Goal: Task Accomplishment & Management: Manage account settings

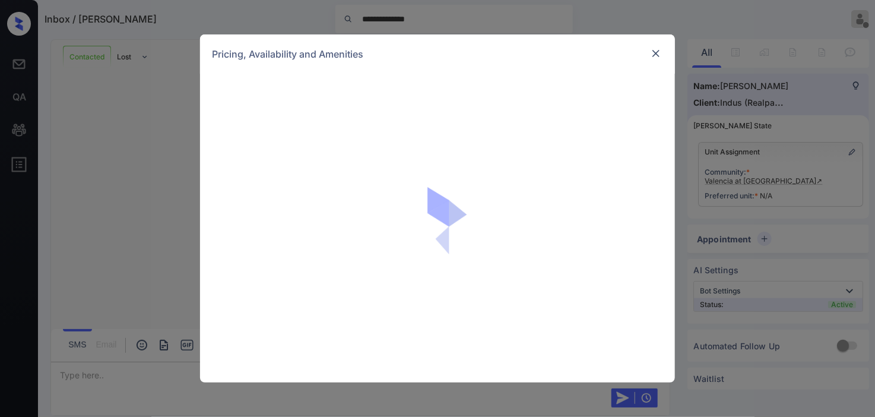
scroll to position [1039, 0]
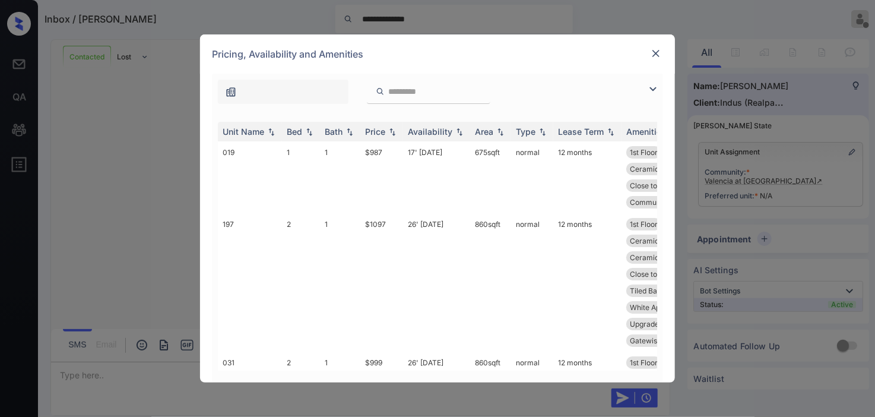
click at [648, 90] on img at bounding box center [653, 89] width 14 height 14
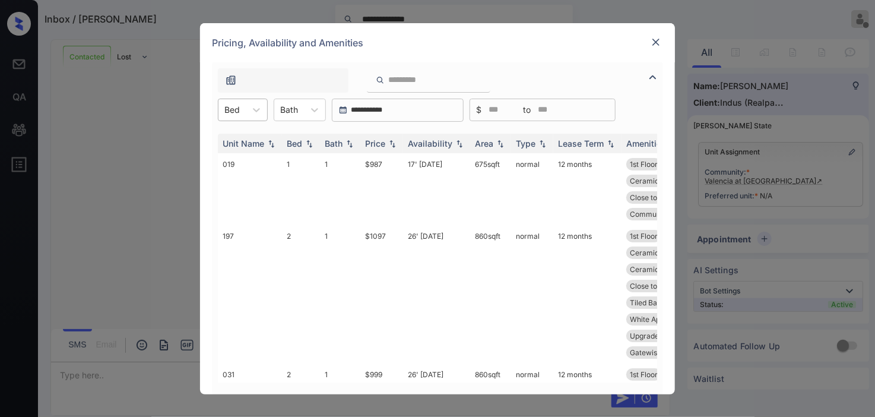
click at [229, 103] on div at bounding box center [231, 109] width 15 height 12
click at [240, 159] on div "2" at bounding box center [243, 160] width 50 height 21
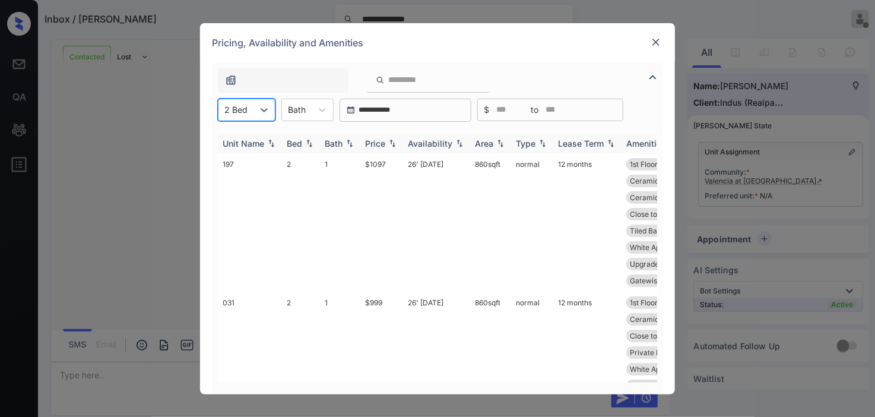
click at [392, 144] on img at bounding box center [392, 143] width 12 height 8
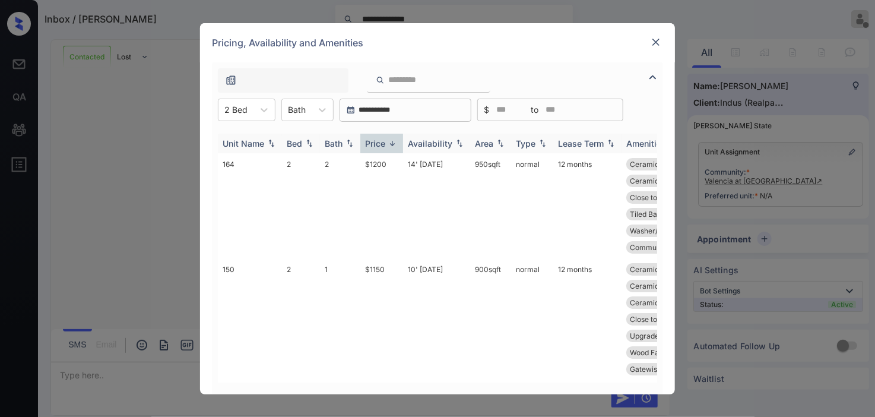
click at [392, 144] on img at bounding box center [392, 143] width 12 height 9
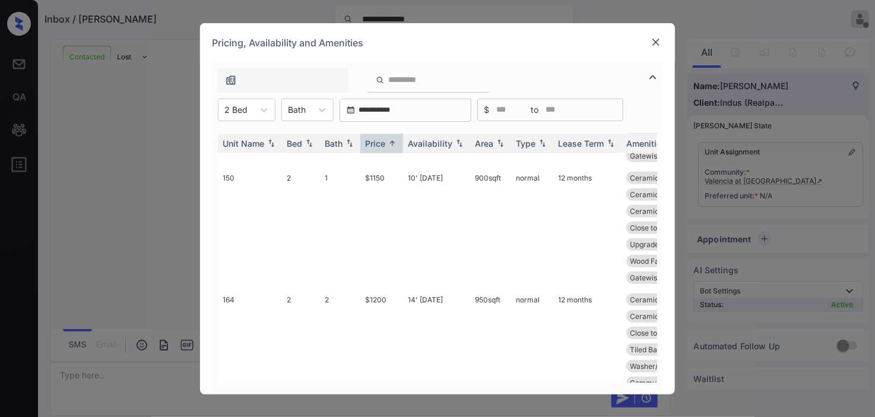
scroll to position [394, 0]
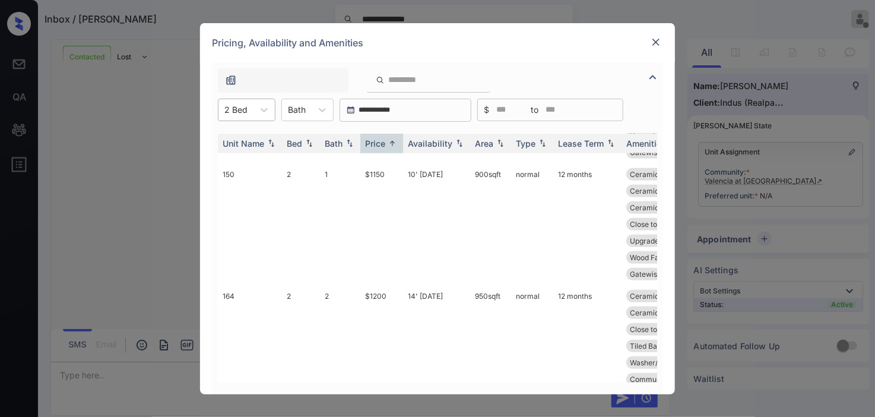
click at [252, 104] on div "2 Bed" at bounding box center [235, 109] width 35 height 17
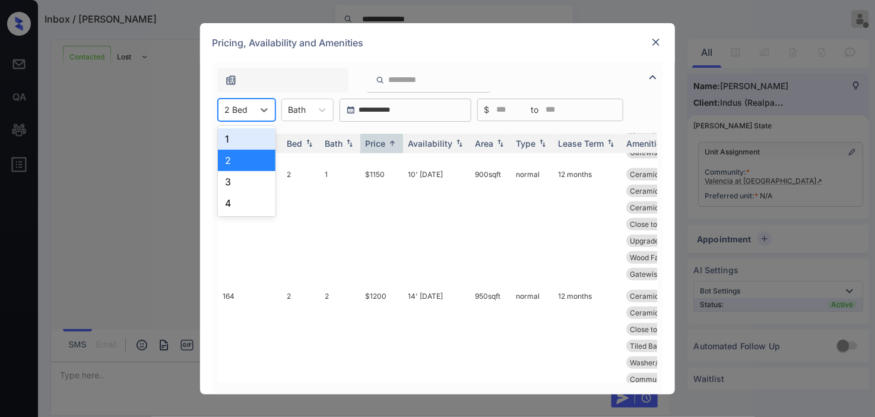
click at [248, 132] on div "1" at bounding box center [247, 138] width 58 height 21
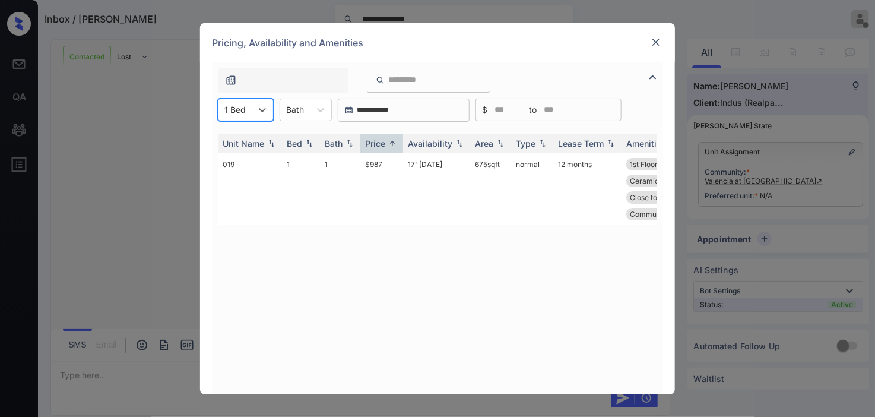
click at [653, 36] on img at bounding box center [656, 42] width 12 height 12
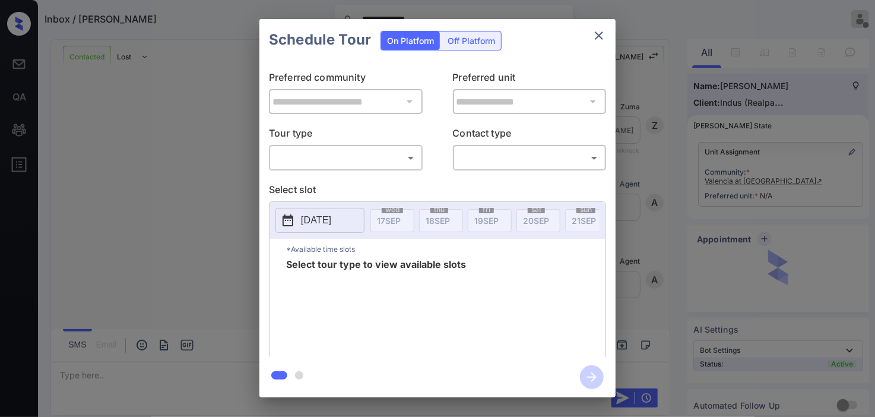
click at [313, 152] on body "**********" at bounding box center [437, 208] width 875 height 417
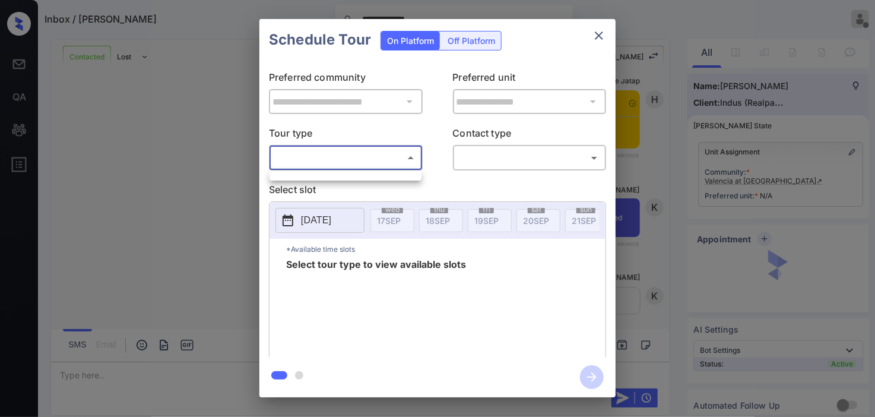
click at [312, 175] on ul at bounding box center [345, 174] width 152 height 6
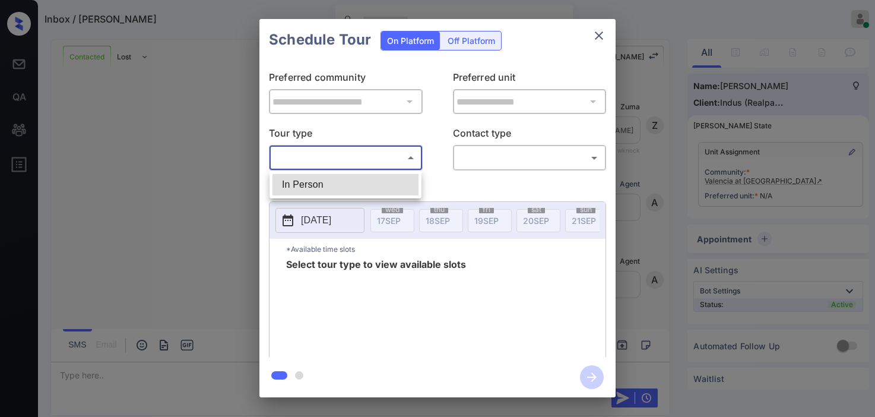
click at [305, 167] on body "Inbox / Mickayla Stoot Kristine Capara Online Set yourself offline Set yourself…" at bounding box center [437, 208] width 875 height 417
click at [309, 186] on li "In Person" at bounding box center [345, 184] width 146 height 21
type input "********"
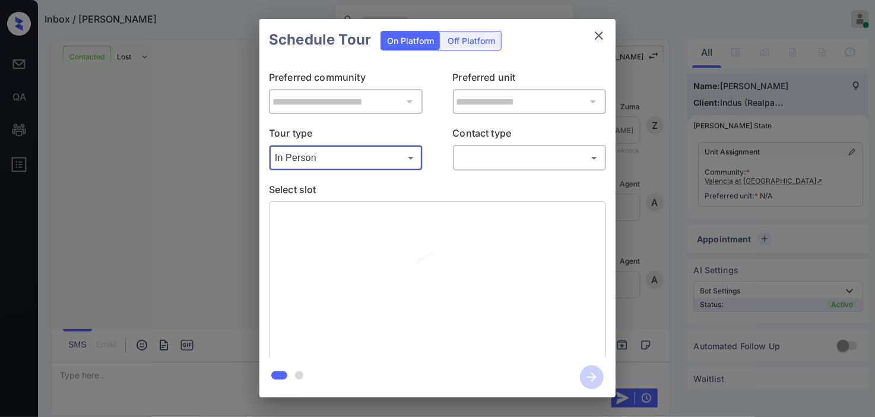
scroll to position [1500, 0]
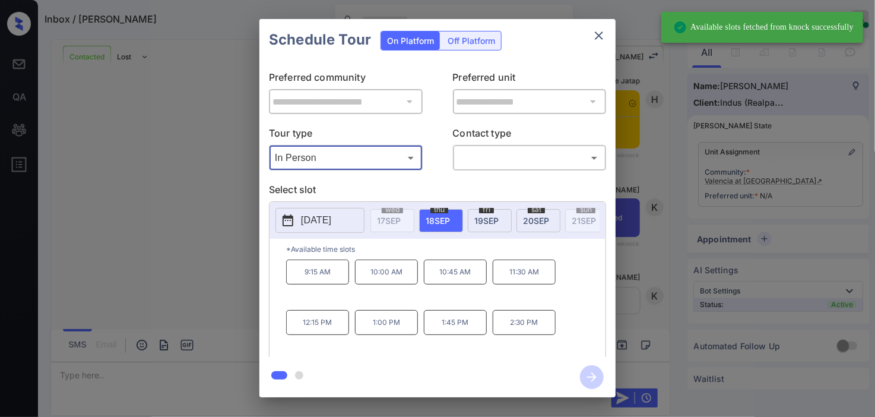
click at [302, 220] on p "2025-09-18" at bounding box center [316, 220] width 30 height 14
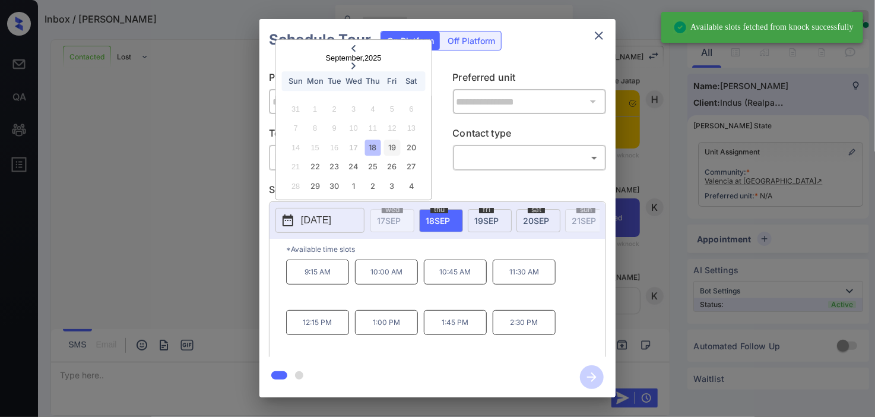
click at [394, 151] on div "19" at bounding box center [392, 147] width 16 height 16
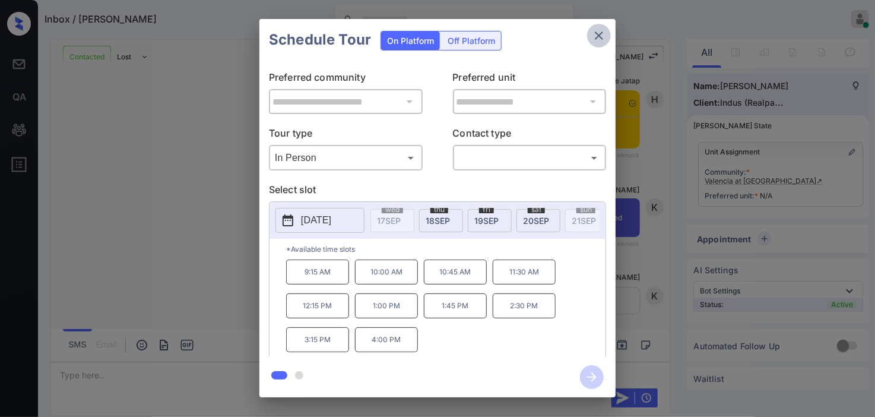
click at [600, 38] on icon "close" at bounding box center [599, 35] width 14 height 14
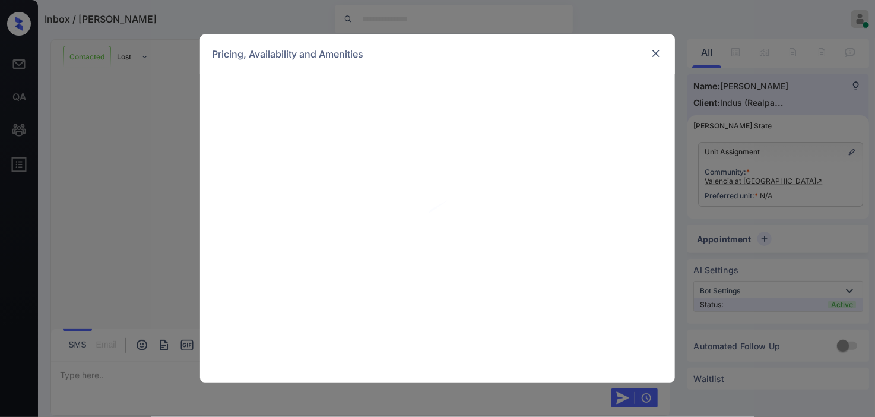
scroll to position [1500, 0]
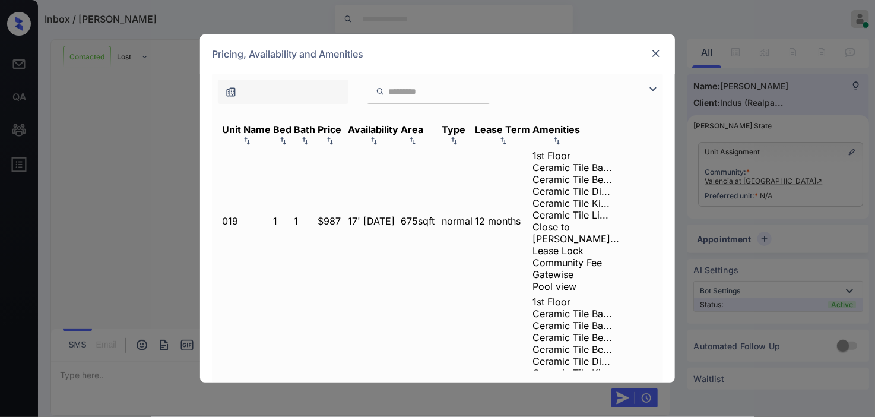
click at [651, 87] on img at bounding box center [653, 89] width 14 height 14
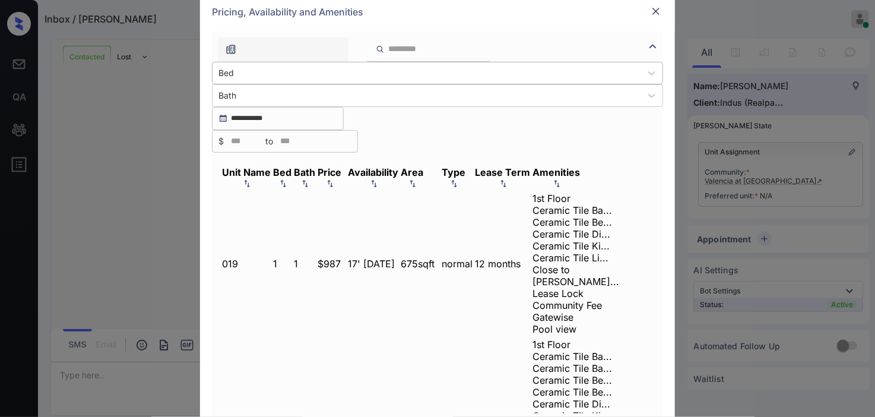
click at [243, 81] on div "Bed" at bounding box center [426, 72] width 429 height 17
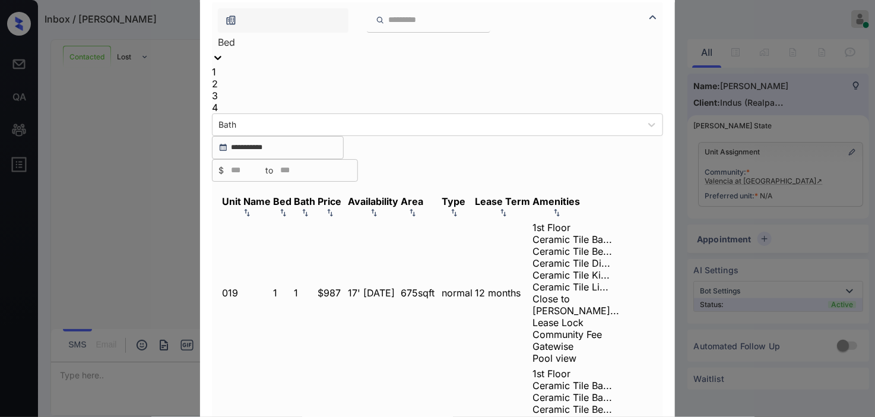
drag, startPoint x: 241, startPoint y: 153, endPoint x: 317, endPoint y: 156, distance: 76.0
click at [241, 90] on div "2" at bounding box center [437, 84] width 451 height 12
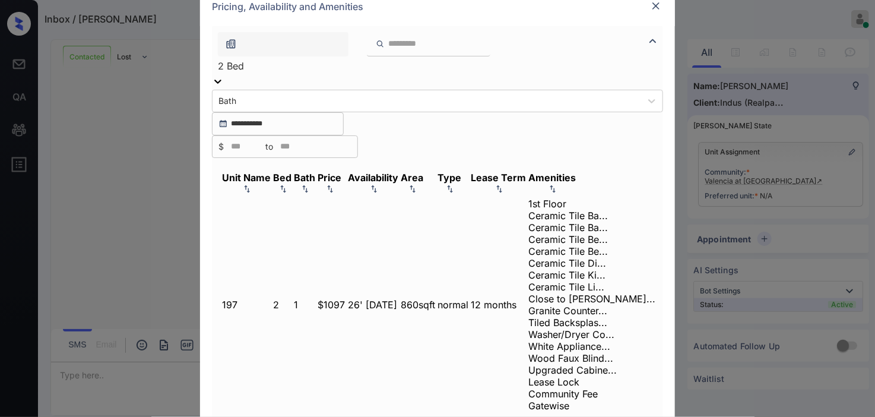
click at [336, 185] on img at bounding box center [330, 189] width 12 height 8
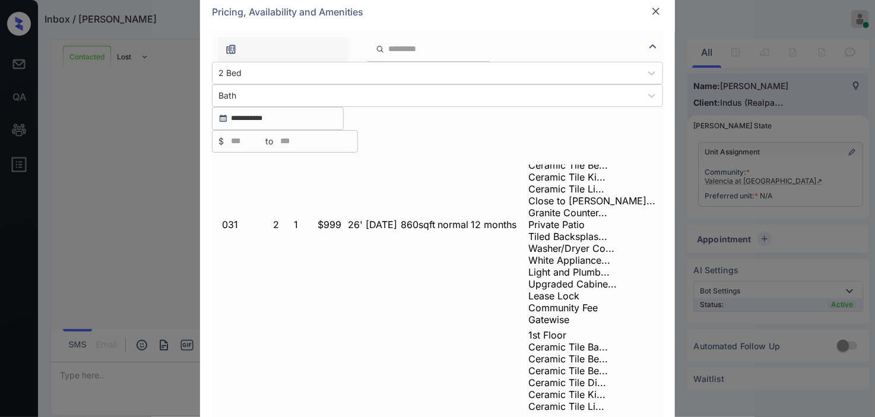
scroll to position [264, 0]
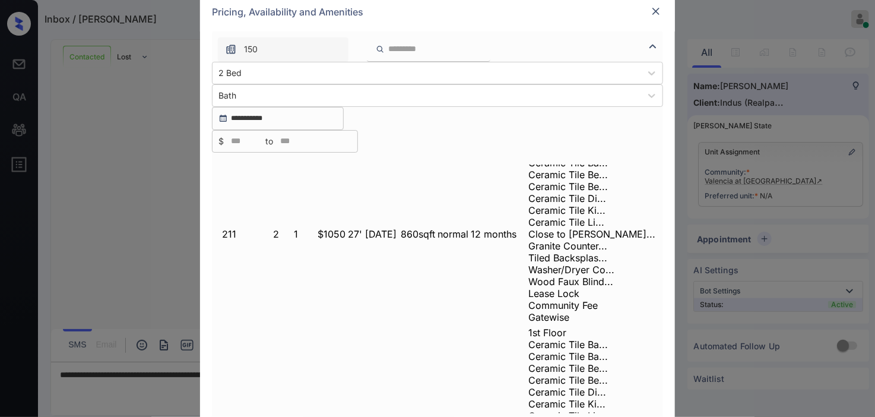
scroll to position [394, 0]
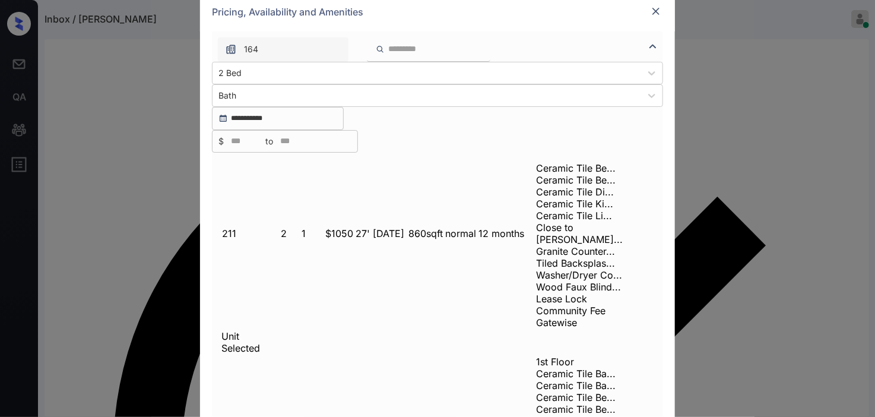
click at [653, 17] on img at bounding box center [656, 11] width 12 height 12
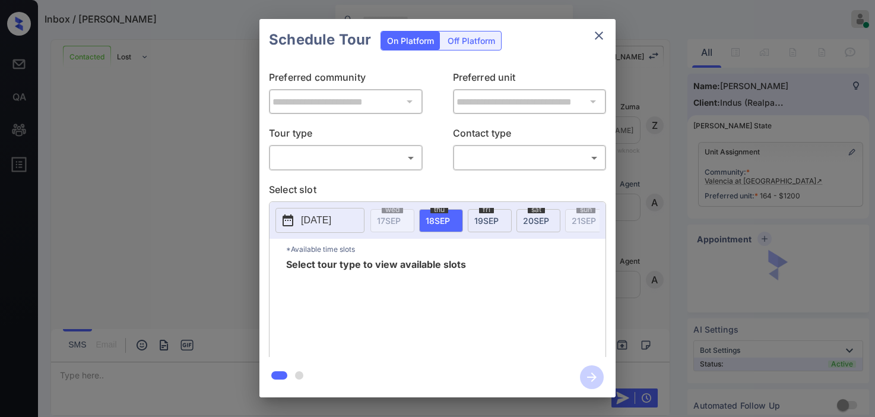
click at [368, 154] on body "Inbox / Mickayla Stoot Kristine Capara Online Set yourself offline Set yourself…" at bounding box center [437, 208] width 875 height 417
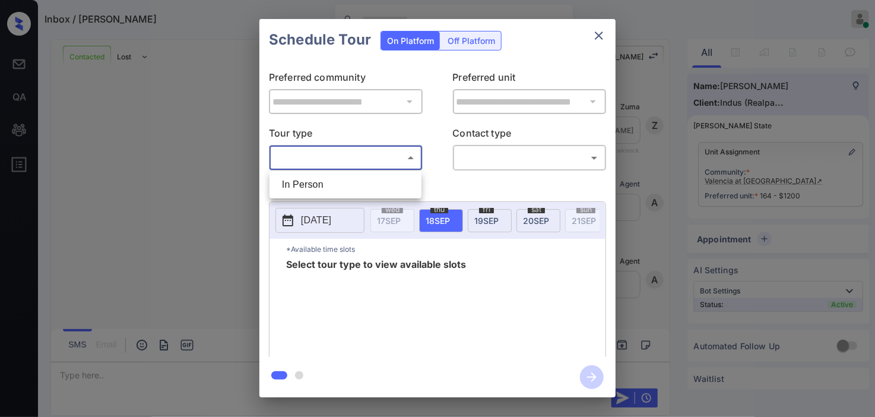
scroll to position [1500, 0]
click at [368, 174] on li "In Person" at bounding box center [345, 184] width 146 height 21
type input "********"
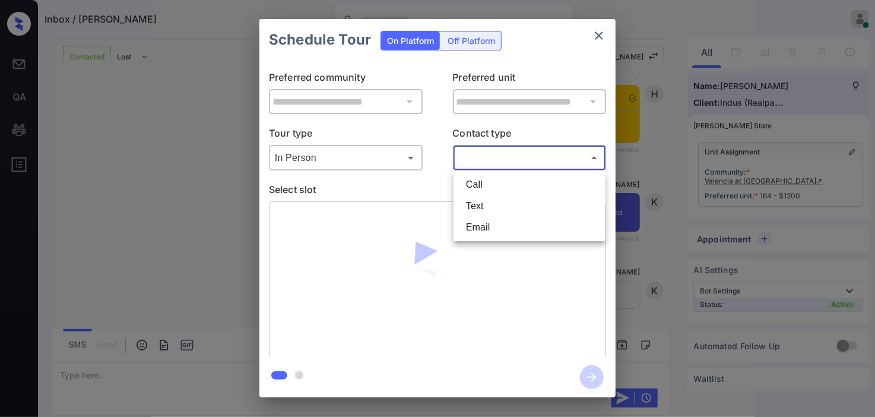
click at [482, 155] on body "Inbox / Mickayla Stoot Kristine Capara Online Set yourself offline Set yourself…" at bounding box center [437, 208] width 875 height 417
click at [478, 204] on li "Text" at bounding box center [529, 205] width 146 height 21
type input "****"
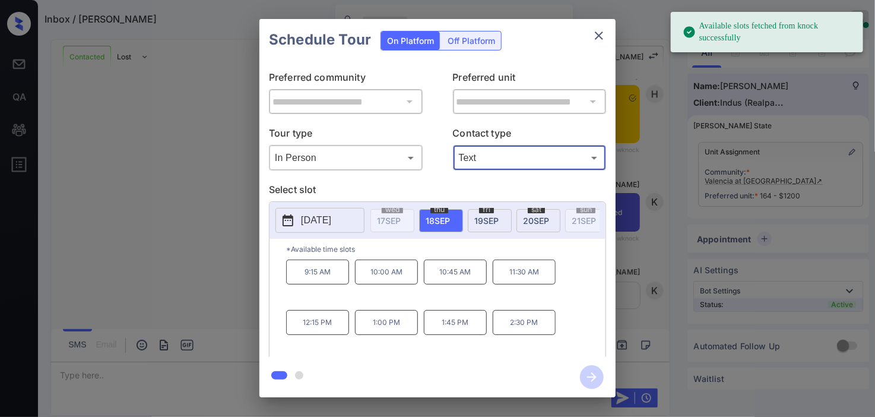
click at [287, 218] on icon at bounding box center [288, 220] width 11 height 12
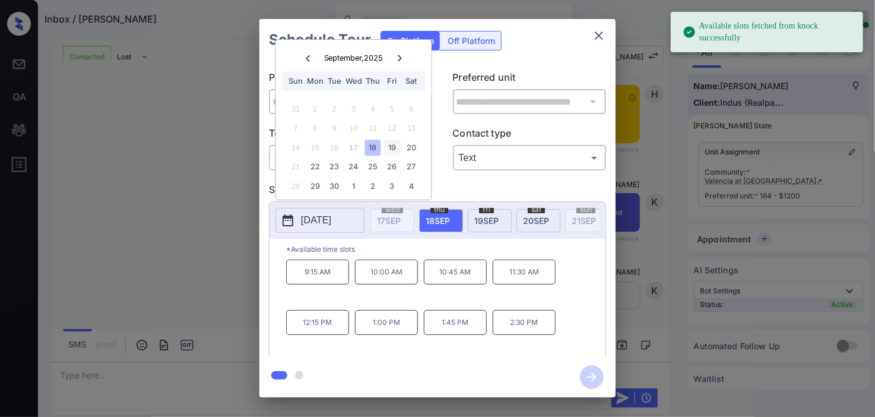
click at [392, 144] on div "19" at bounding box center [392, 147] width 16 height 16
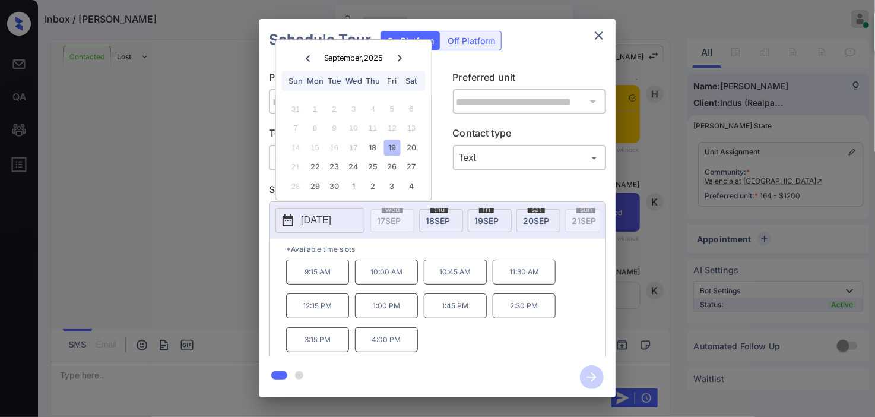
click at [513, 283] on p "11:30 AM" at bounding box center [524, 271] width 63 height 25
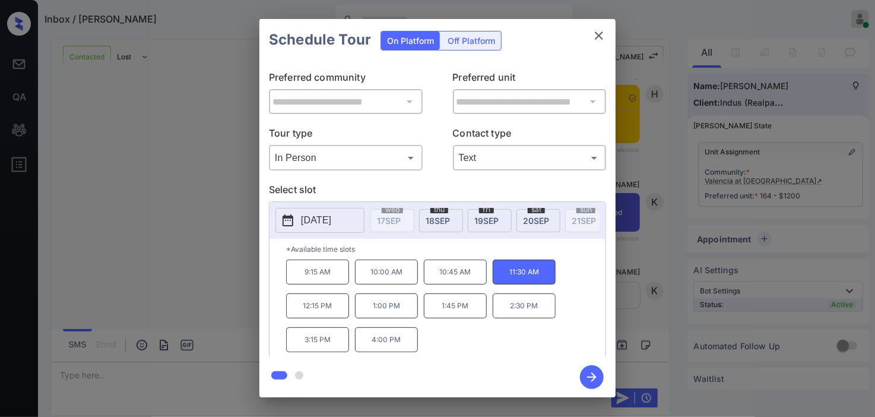
click at [591, 376] on icon "button" at bounding box center [591, 376] width 9 height 9
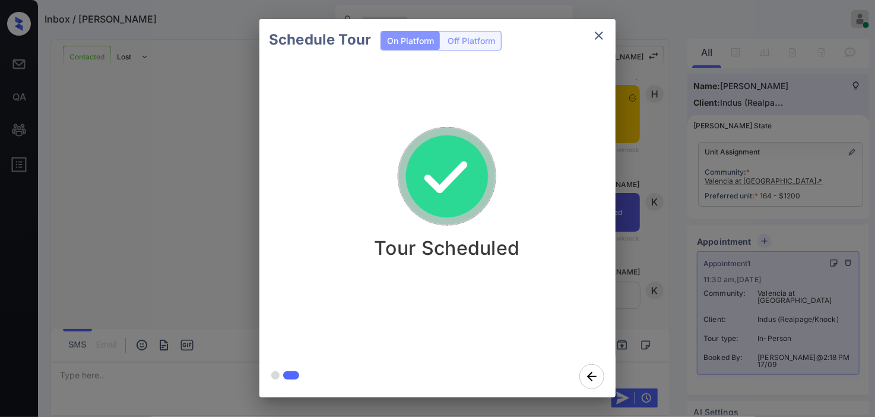
click at [240, 51] on div "Schedule Tour On Platform Off Platform Tour Scheduled" at bounding box center [437, 208] width 875 height 416
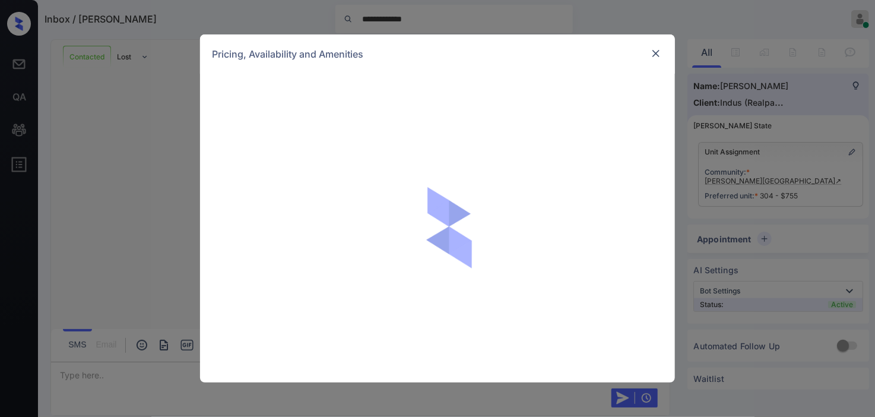
scroll to position [512, 0]
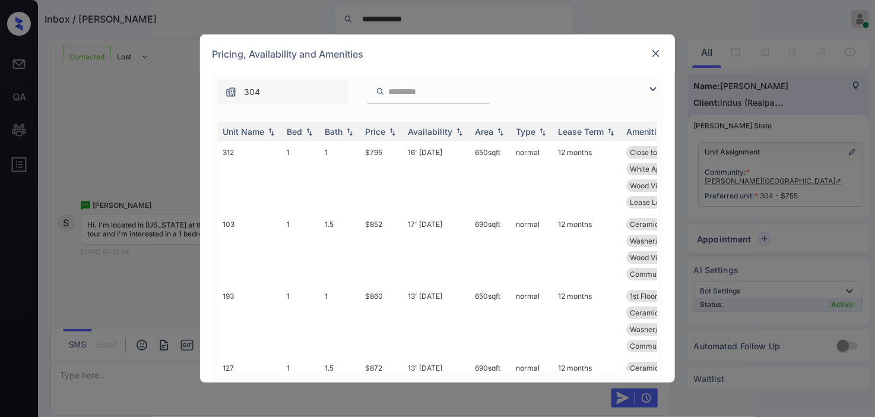
click at [649, 90] on img at bounding box center [653, 89] width 14 height 14
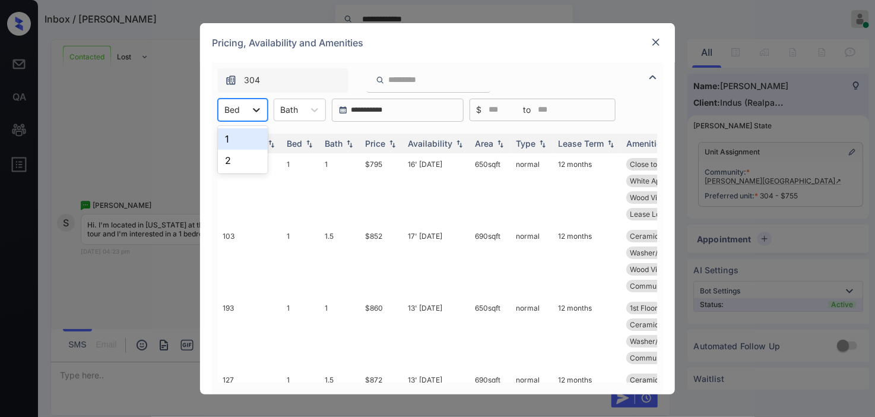
click at [247, 114] on div at bounding box center [256, 109] width 21 height 21
click at [237, 144] on div "1" at bounding box center [243, 138] width 50 height 21
click at [389, 141] on img at bounding box center [392, 143] width 12 height 8
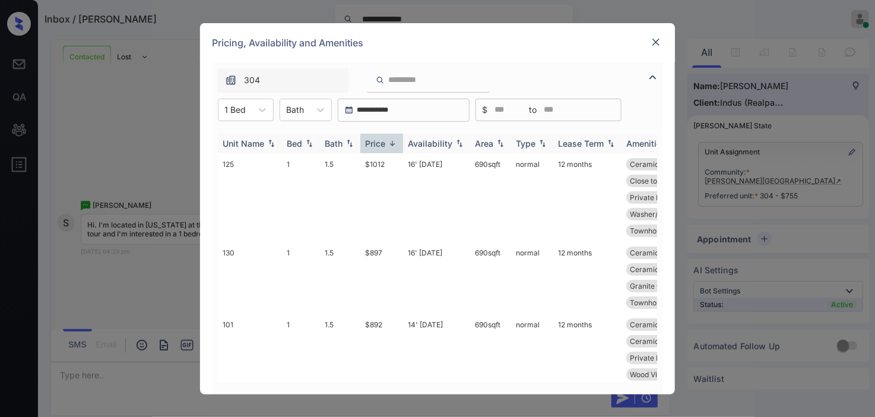
click at [389, 141] on img at bounding box center [392, 143] width 12 height 9
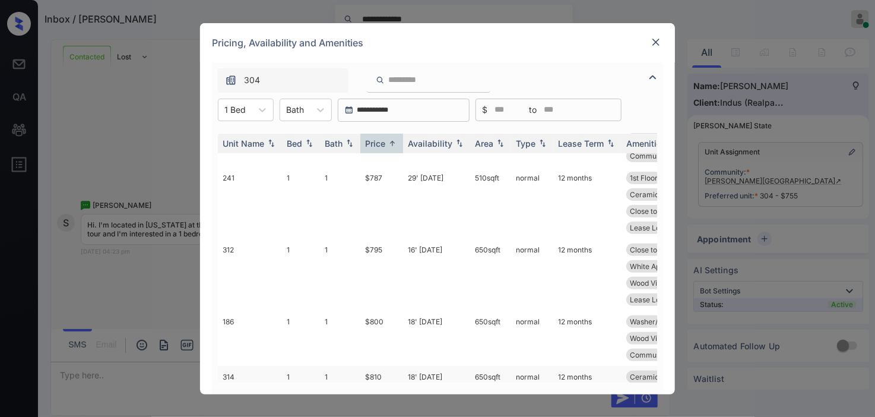
scroll to position [132, 0]
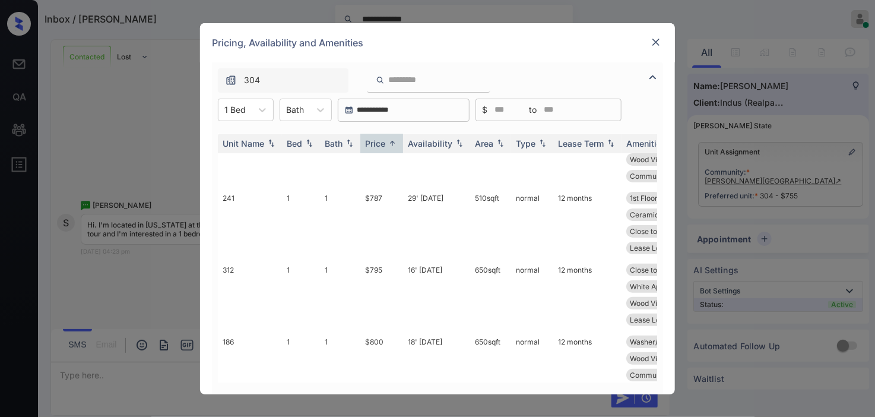
click at [657, 39] on img at bounding box center [656, 42] width 12 height 12
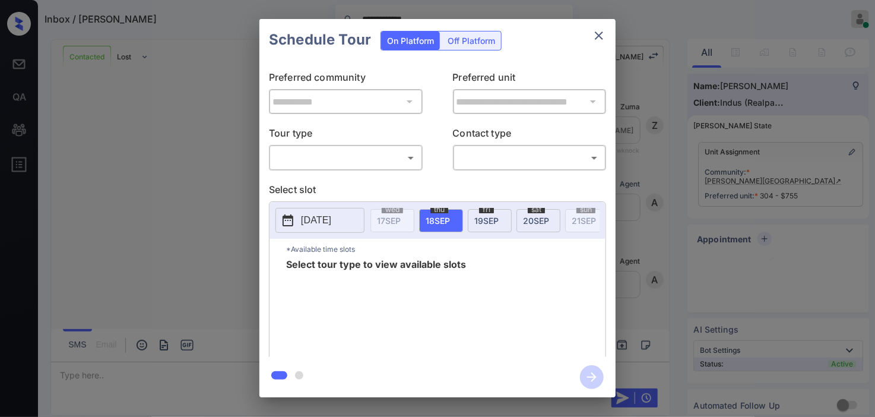
scroll to position [512, 0]
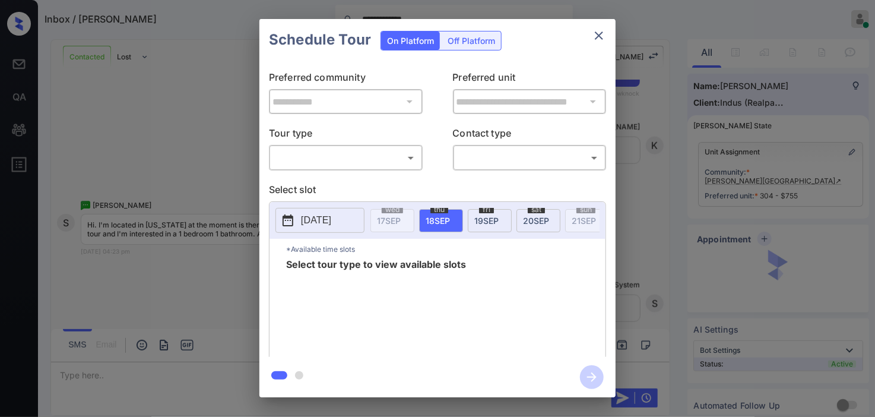
click at [355, 159] on body "**********" at bounding box center [437, 208] width 875 height 417
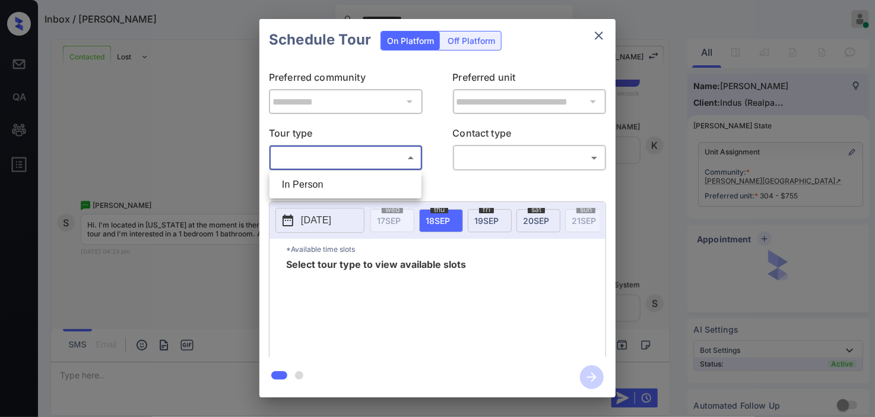
click at [337, 181] on li "In Person" at bounding box center [345, 184] width 146 height 21
type input "********"
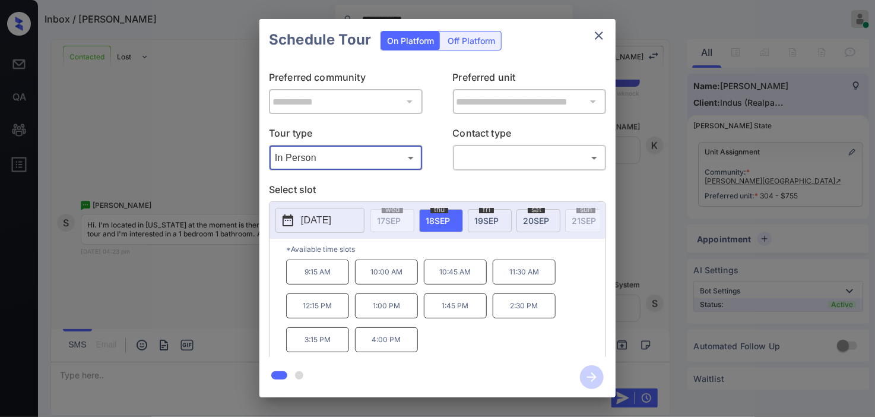
click at [227, 167] on div "**********" at bounding box center [437, 208] width 875 height 416
